Goal: Task Accomplishment & Management: Use online tool/utility

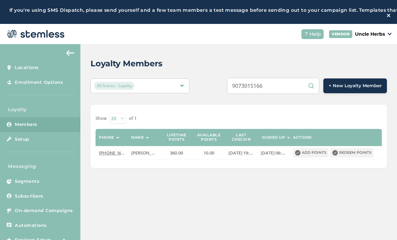
scroll to position [45, 0]
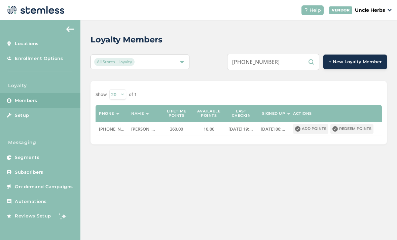
click at [273, 54] on input "[PHONE_NUMBER]" at bounding box center [273, 62] width 92 height 16
click at [263, 54] on input "[PHONE_NUMBER]" at bounding box center [273, 62] width 92 height 16
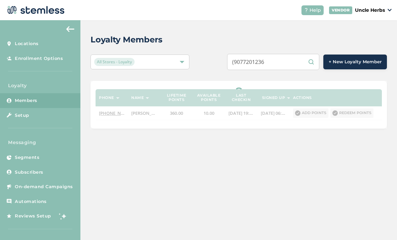
click at [252, 54] on input "(9077201236" at bounding box center [273, 62] width 92 height 16
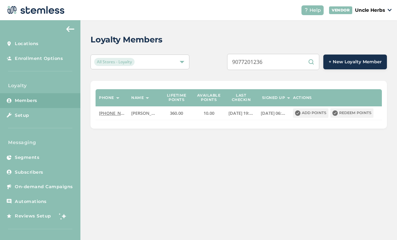
click at [287, 54] on input "9077201236" at bounding box center [273, 62] width 92 height 16
click at [289, 54] on input "9077201236" at bounding box center [273, 62] width 92 height 16
click at [313, 54] on input "9077201236" at bounding box center [273, 62] width 92 height 16
click at [314, 54] on input "9077201236" at bounding box center [273, 62] width 92 height 16
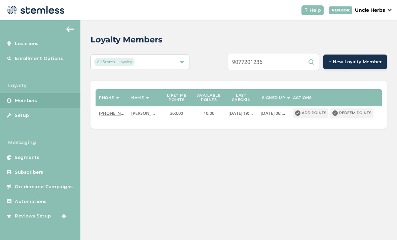
click at [306, 54] on input "9077201236" at bounding box center [273, 62] width 92 height 16
click at [290, 54] on input "9077201236" at bounding box center [273, 62] width 92 height 16
type input "9077201236"
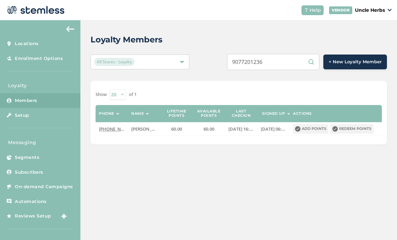
click at [389, 114] on div "Loyalty Members All Stores - Loyalty 9077201236 + New Loyalty Member Show [PHON…" at bounding box center [238, 89] width 317 height 138
click at [286, 54] on input "9077201236" at bounding box center [273, 62] width 92 height 16
click at [288, 54] on input "9077201236" at bounding box center [273, 62] width 92 height 16
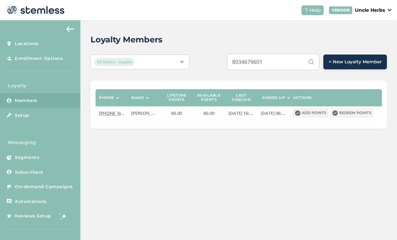
click at [290, 54] on input "8034679601" at bounding box center [273, 62] width 92 height 16
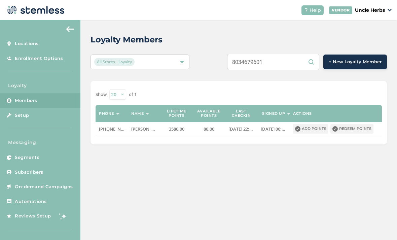
click at [285, 54] on input "8034679601" at bounding box center [273, 62] width 92 height 16
click at [287, 54] on input "8034679601" at bounding box center [273, 62] width 92 height 16
paste input "9075195144"
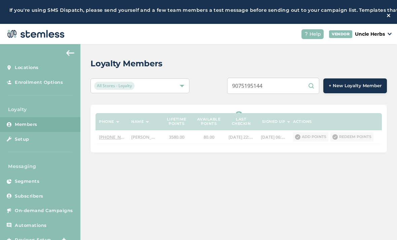
scroll to position [0, 0]
type input "9075195144"
click at [258, 226] on div "Loyalty Members All Stores - Loyalty 9075195144 + New Loyalty Member Phone Name…" at bounding box center [238, 154] width 317 height 220
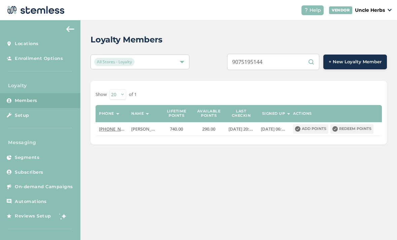
scroll to position [45, 0]
